Goal: Task Accomplishment & Management: Manage account settings

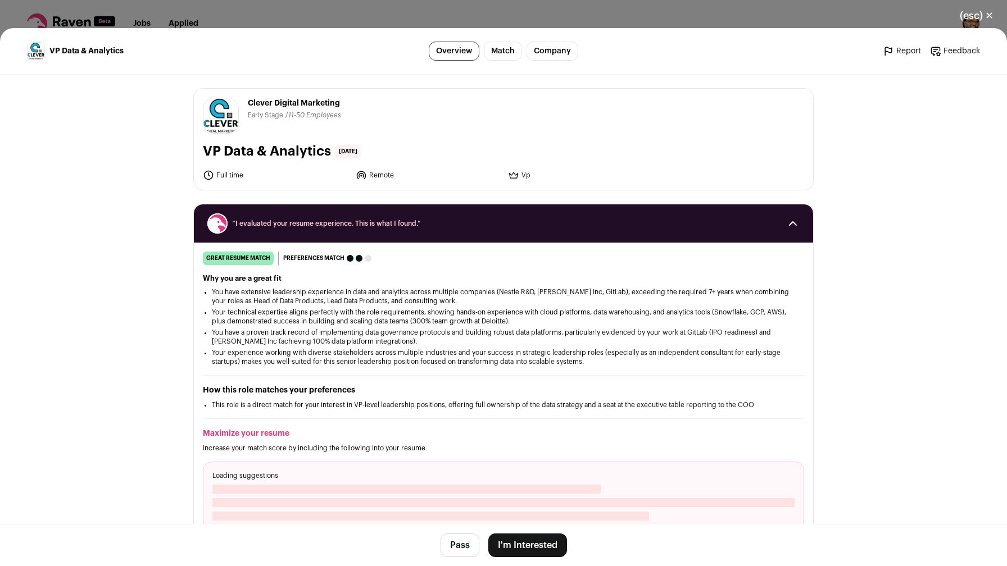
click at [805, 11] on button "(esc) ✕" at bounding box center [976, 15] width 61 height 25
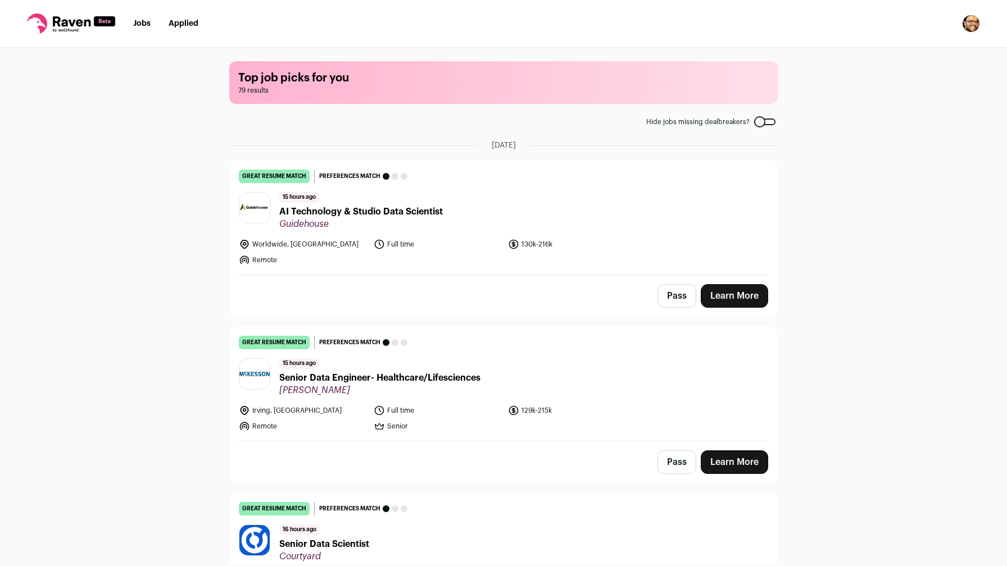
click at [805, 26] on img "Open dropdown" at bounding box center [971, 24] width 18 height 18
click at [805, 56] on link "Settings" at bounding box center [917, 52] width 124 height 27
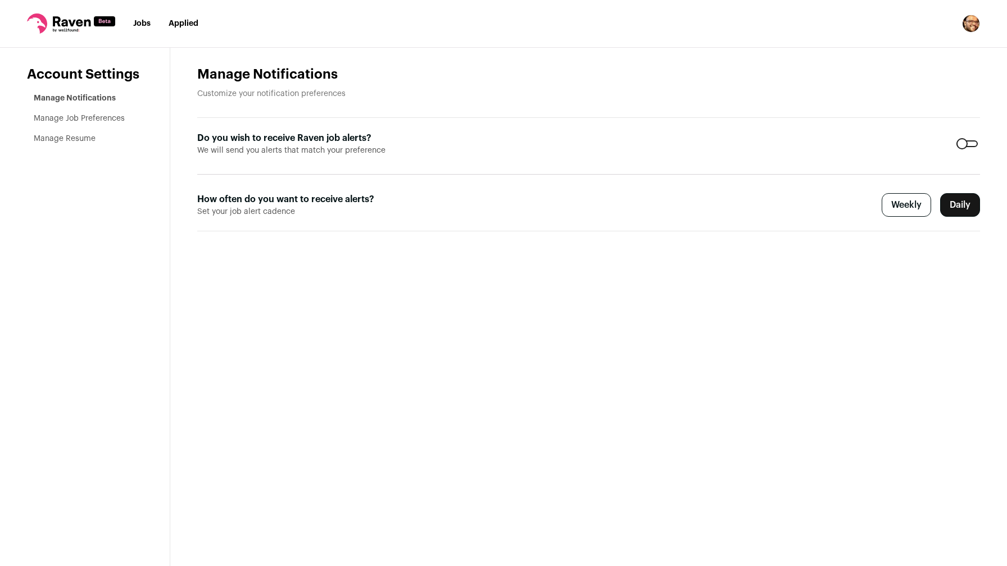
click at [114, 121] on link "Manage Job Preferences" at bounding box center [79, 119] width 91 height 8
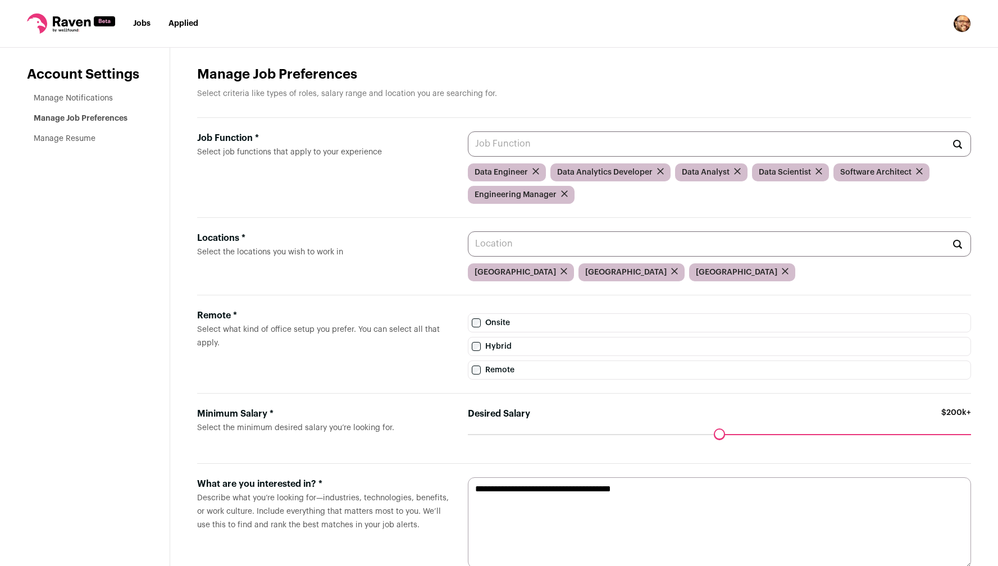
click at [561, 271] on icon "submit" at bounding box center [564, 271] width 7 height 7
click at [605, 272] on div "Canada" at bounding box center [632, 273] width 106 height 18
click at [671, 272] on icon "submit" at bounding box center [674, 271] width 7 height 7
click at [594, 247] on input "Locations * Select the locations you wish to work in" at bounding box center [719, 243] width 503 height 25
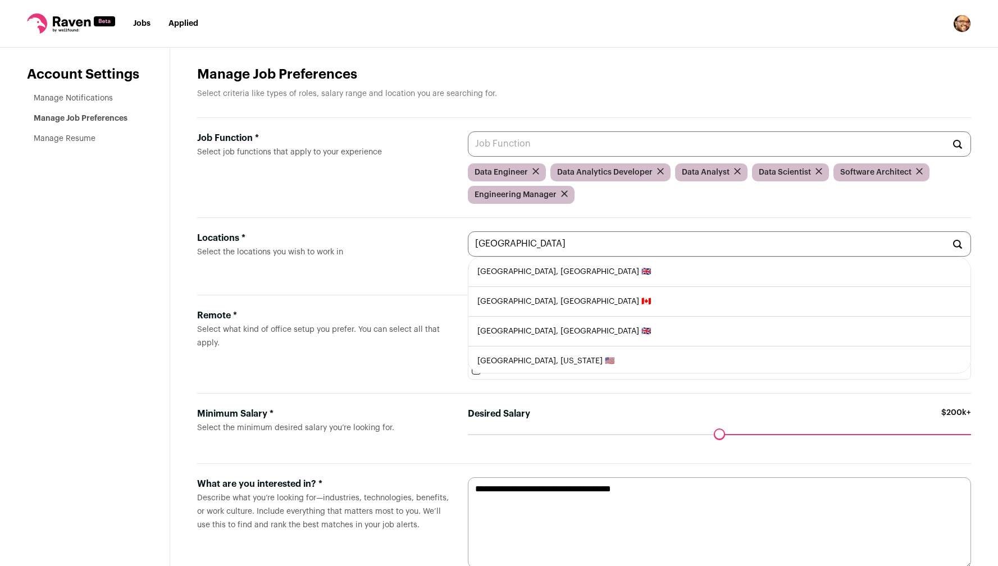
click at [594, 274] on li "London, United Kingdom 🇬🇧" at bounding box center [720, 272] width 502 height 30
type input "London, United Kingdom 🇬🇧"
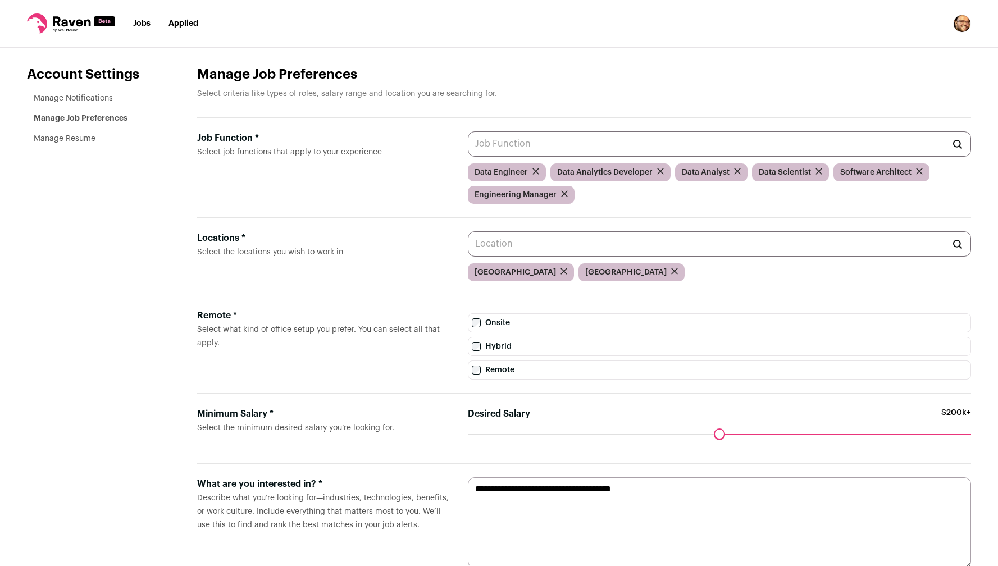
click at [472, 319] on label "Onsite" at bounding box center [719, 323] width 503 height 19
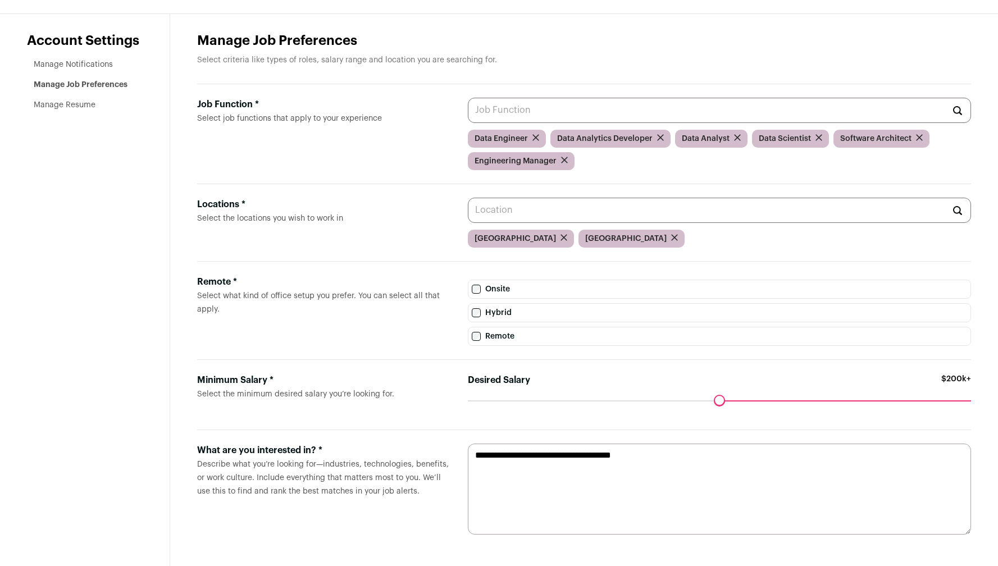
click at [708, 452] on textarea "**********" at bounding box center [719, 489] width 503 height 91
click at [540, 452] on textarea "**********" at bounding box center [719, 489] width 503 height 91
type textarea "**********"
click at [104, 66] on link "Manage Notifications" at bounding box center [73, 65] width 79 height 8
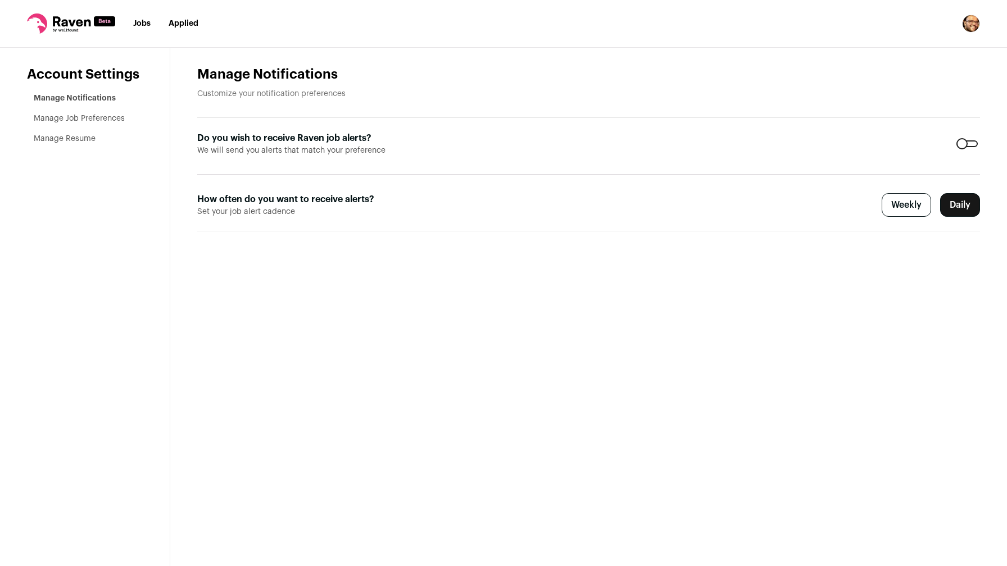
click at [96, 115] on link "Manage Job Preferences" at bounding box center [79, 119] width 91 height 8
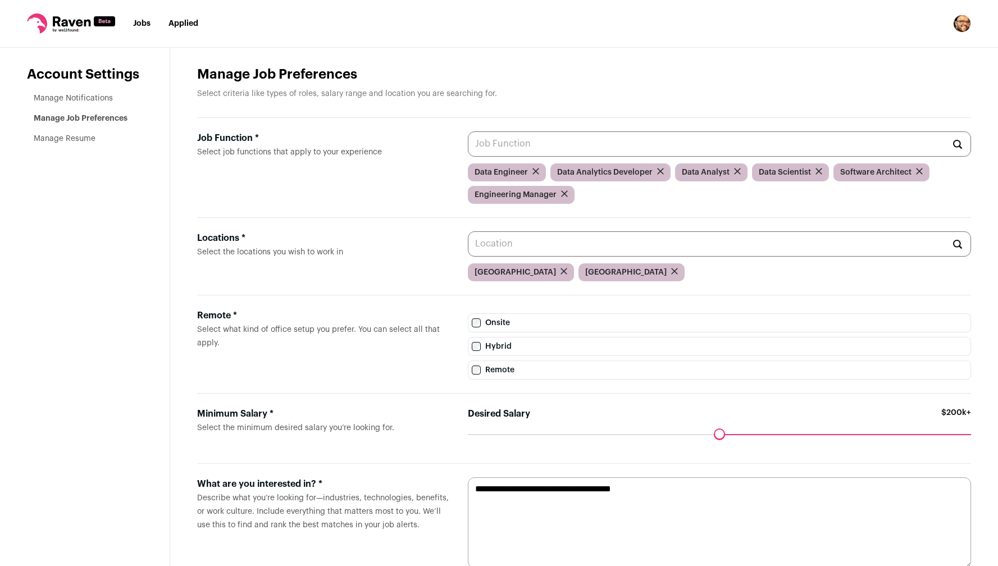
click at [141, 28] on li "Jobs" at bounding box center [141, 23] width 17 height 11
click at [141, 28] on html "Jobs Applied Settings Notifications Preferences Resume FAQs Logout Account Sett…" at bounding box center [499, 300] width 998 height 600
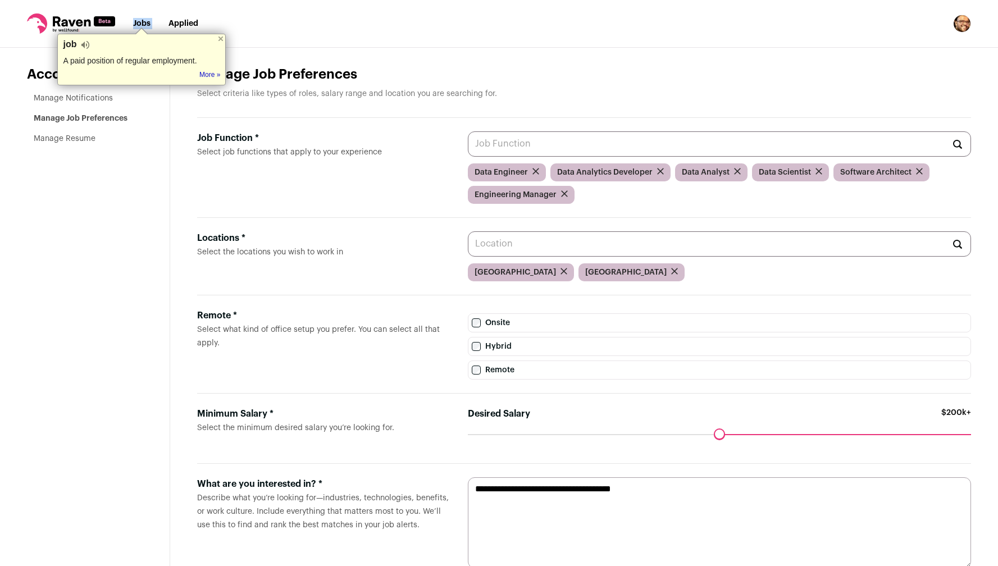
click at [141, 25] on link "Jobs" at bounding box center [141, 24] width 17 height 8
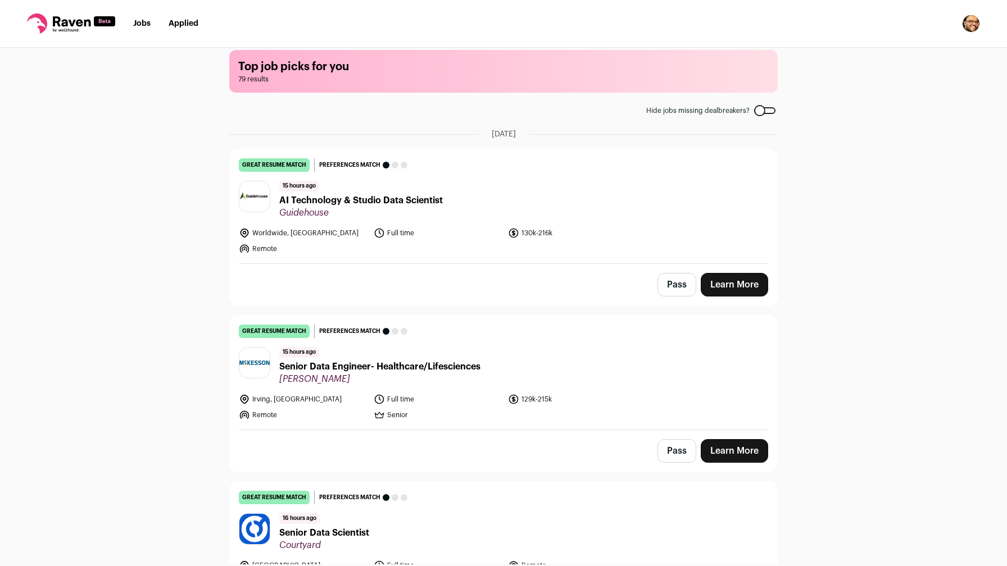
scroll to position [16, 0]
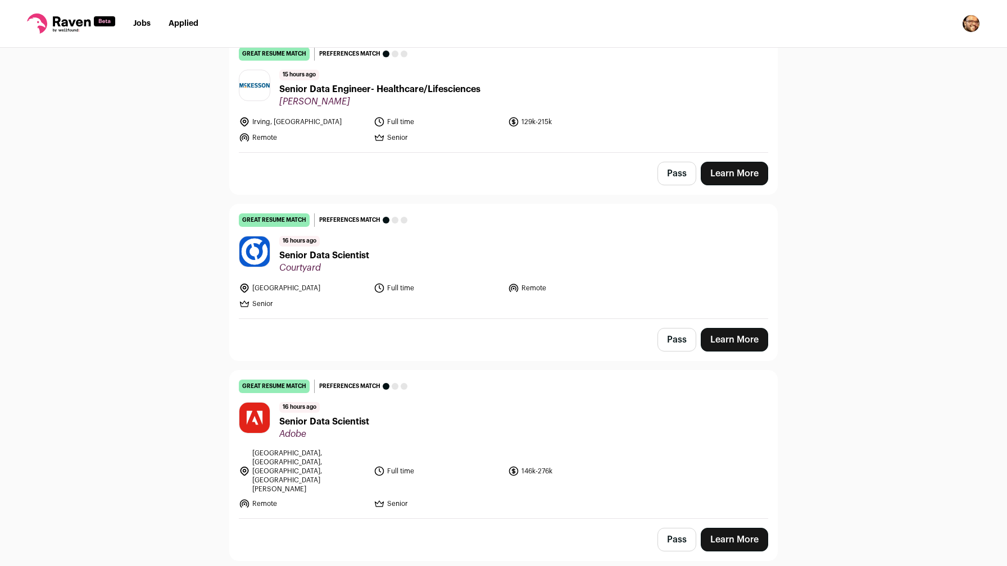
scroll to position [301, 0]
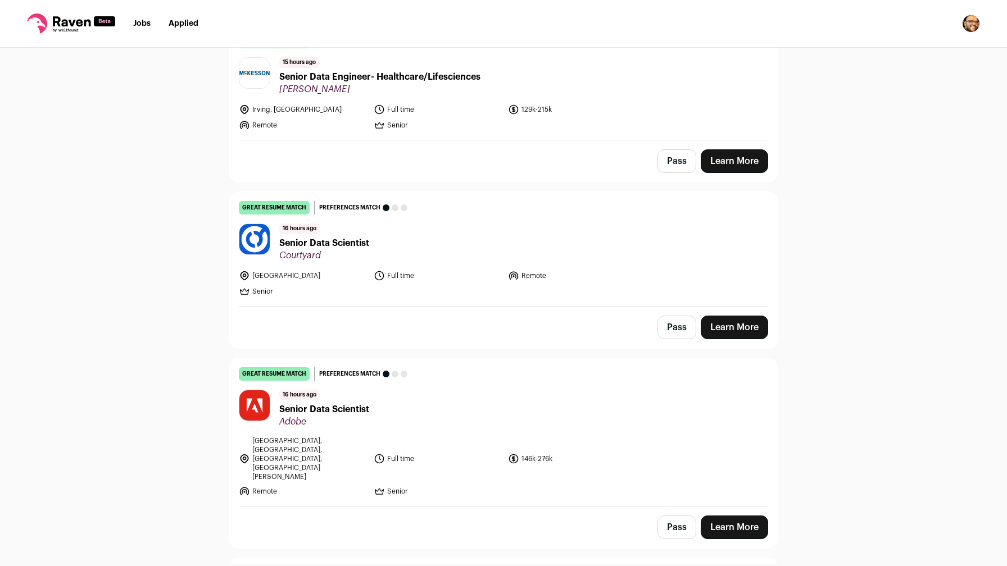
click at [737, 162] on link "Learn More" at bounding box center [734, 161] width 67 height 24
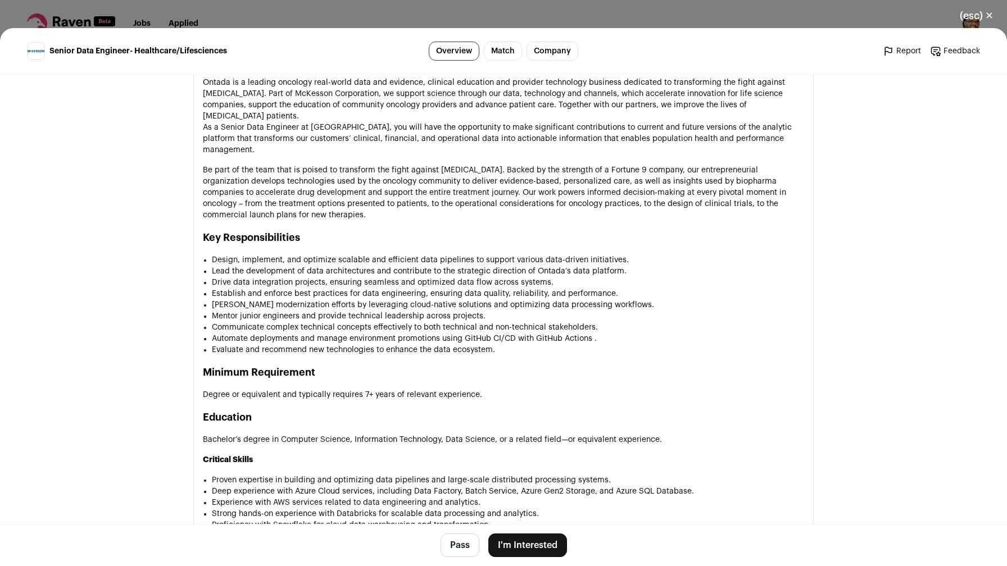
scroll to position [1094, 0]
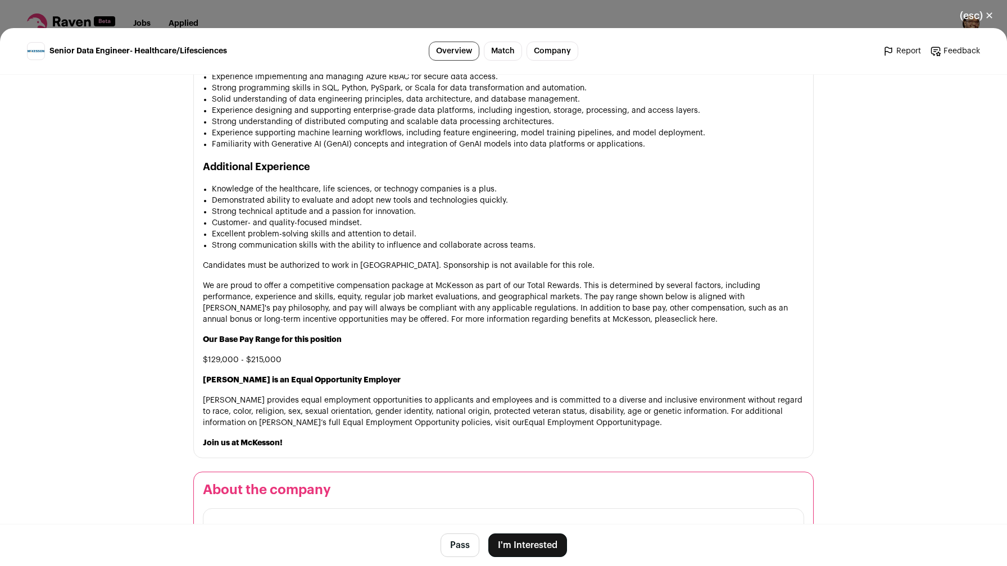
click at [510, 548] on button "I'm Interested" at bounding box center [527, 546] width 79 height 24
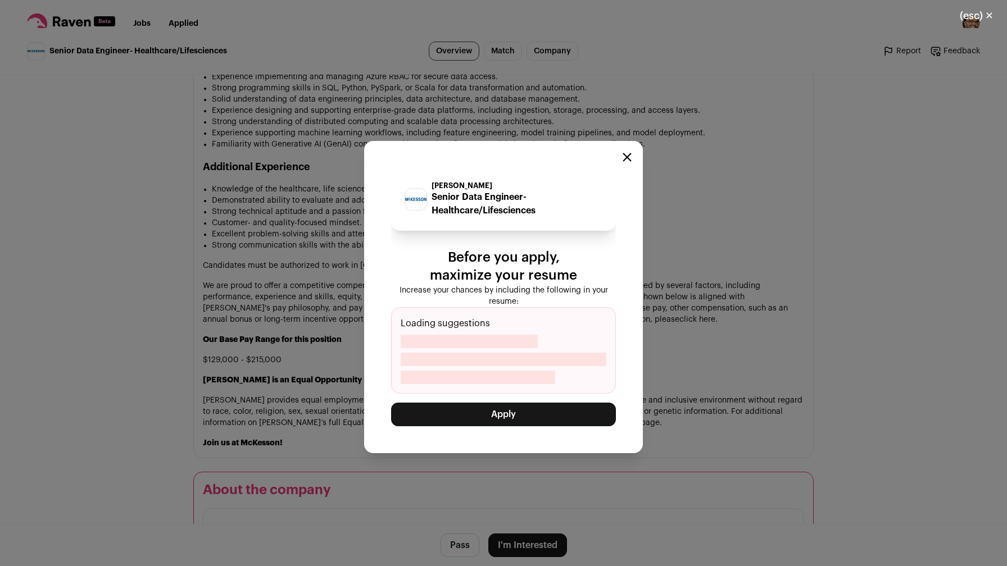
click at [519, 418] on button "Apply" at bounding box center [503, 415] width 225 height 24
